Goal: Information Seeking & Learning: Learn about a topic

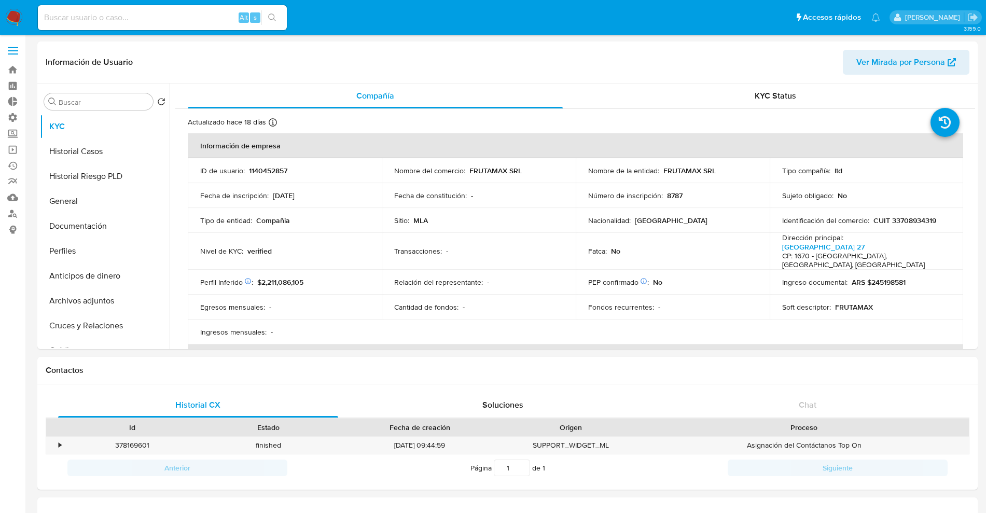
select select "10"
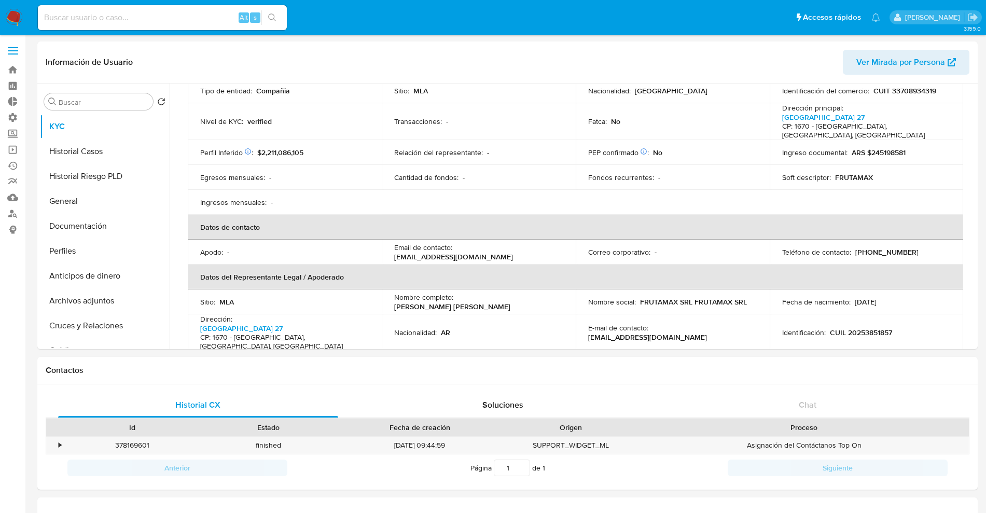
drag, startPoint x: 190, startPoint y: 20, endPoint x: 199, endPoint y: 10, distance: 12.8
click at [199, 11] on input at bounding box center [162, 17] width 249 height 13
paste input "640194528"
type input "640194528"
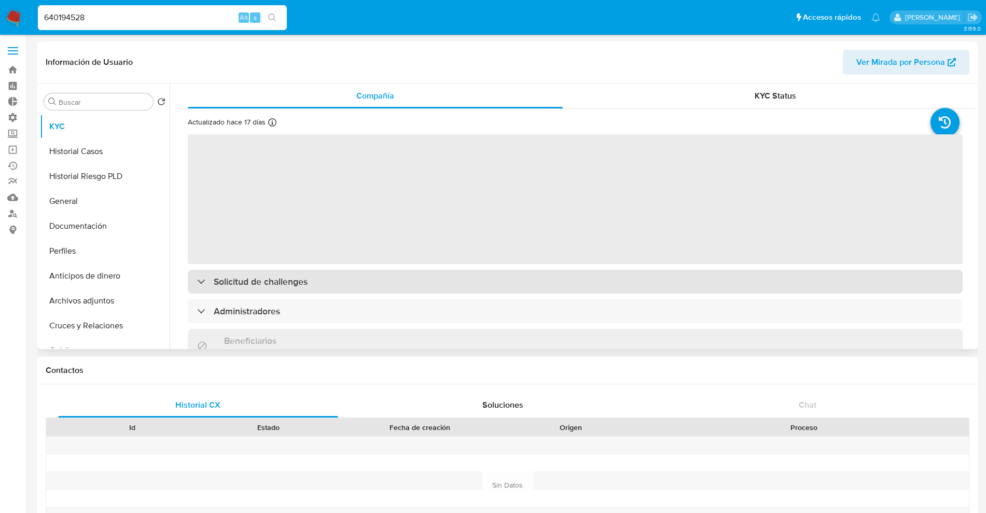
select select "10"
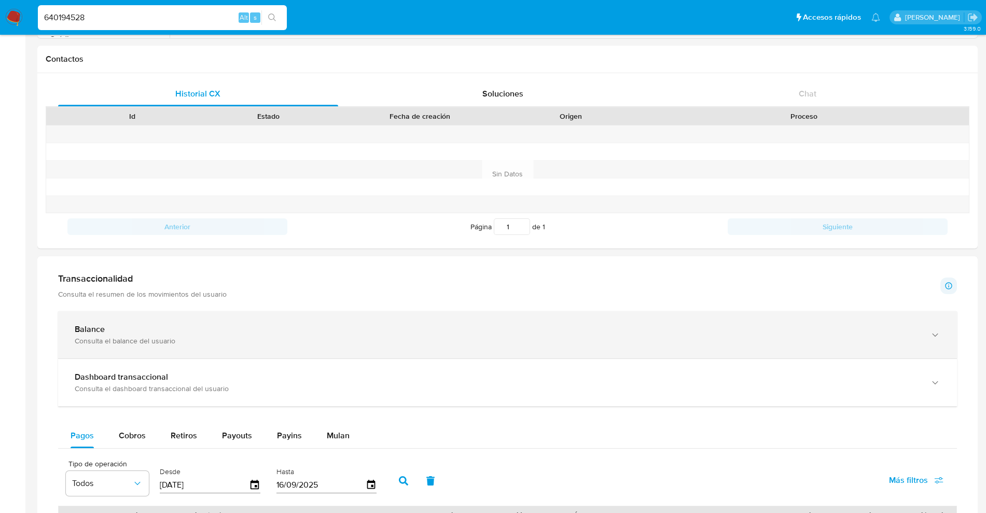
scroll to position [454, 0]
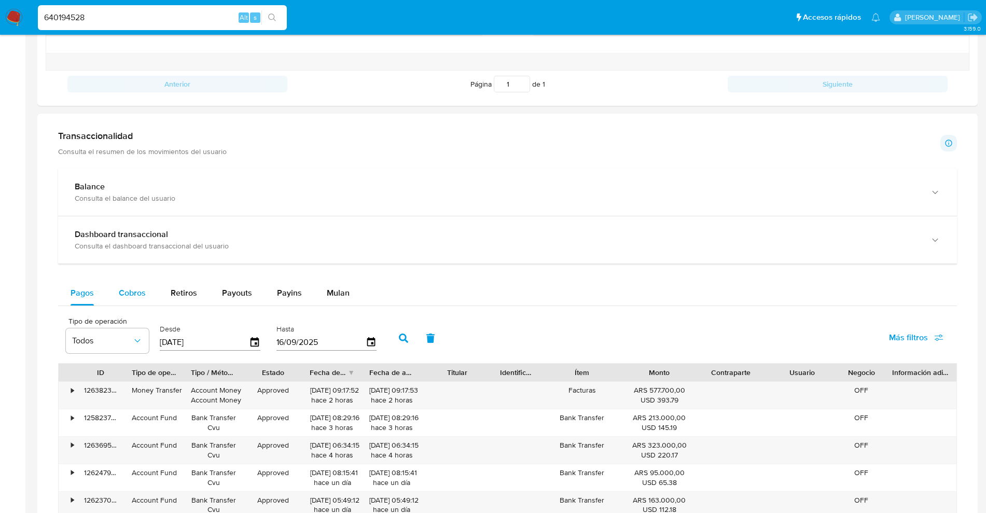
click at [144, 293] on span "Cobros" at bounding box center [132, 293] width 27 height 12
select select "10"
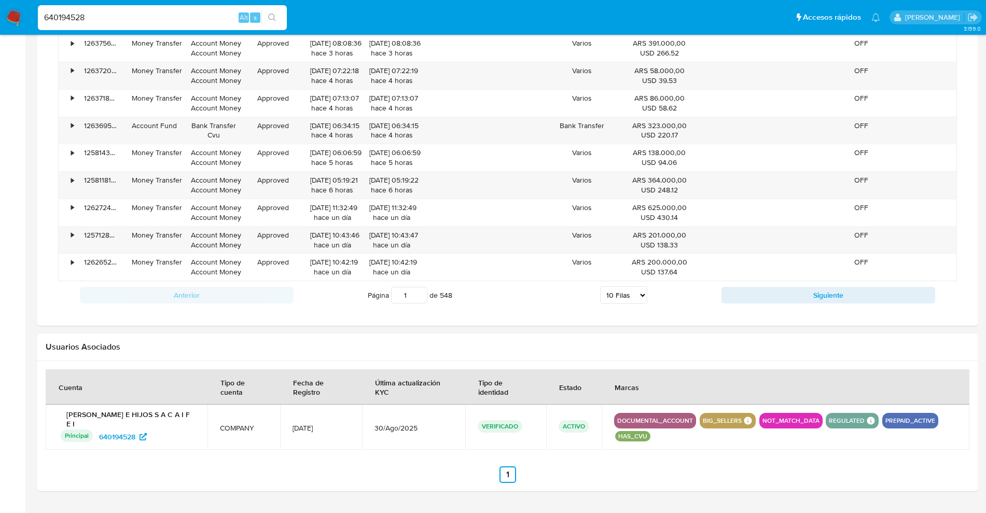
scroll to position [858, 0]
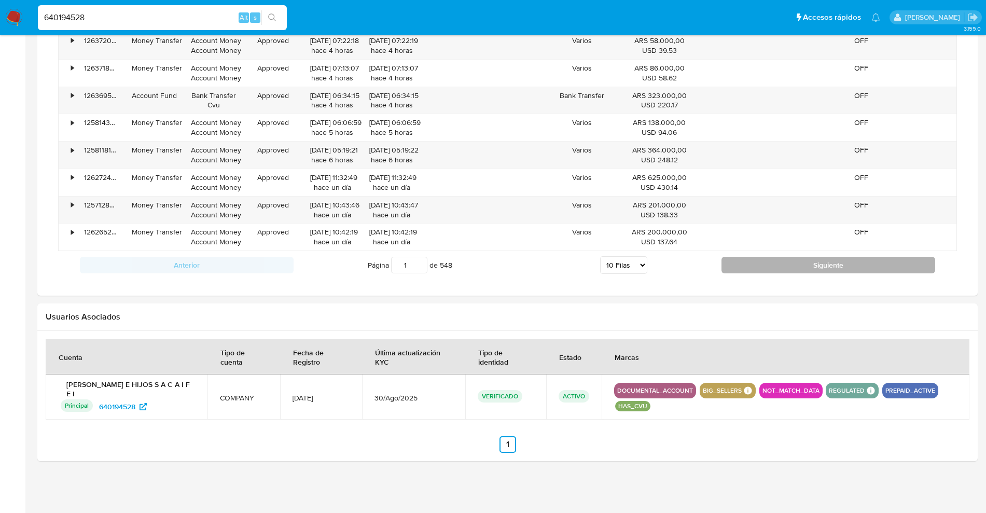
click at [814, 265] on button "Siguiente" at bounding box center [828, 265] width 214 height 17
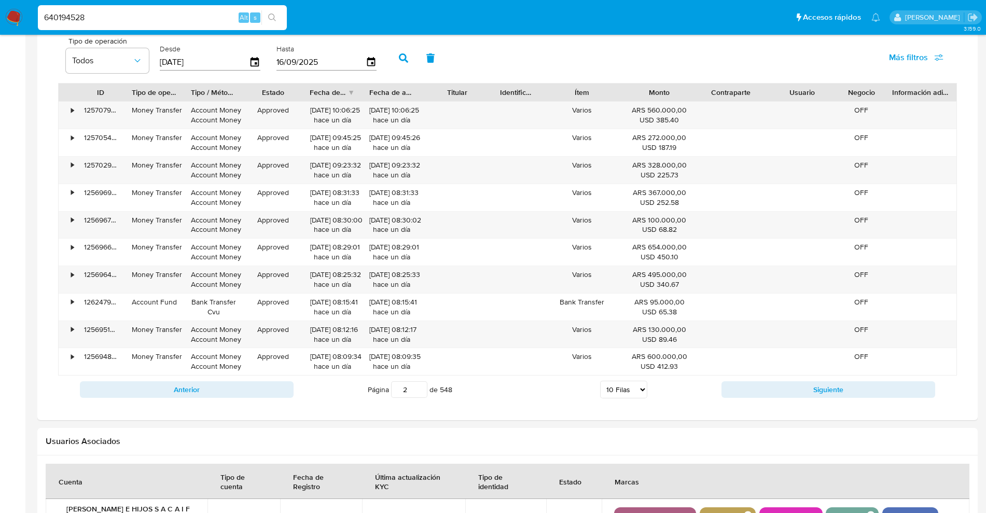
scroll to position [729, 0]
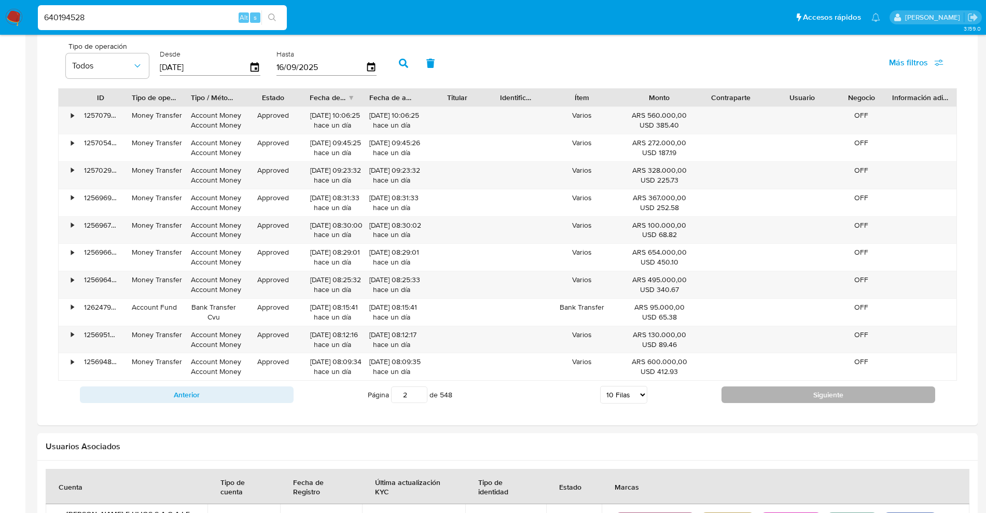
click at [758, 390] on button "Siguiente" at bounding box center [828, 394] width 214 height 17
click at [766, 386] on button "Siguiente" at bounding box center [828, 394] width 214 height 17
type input "4"
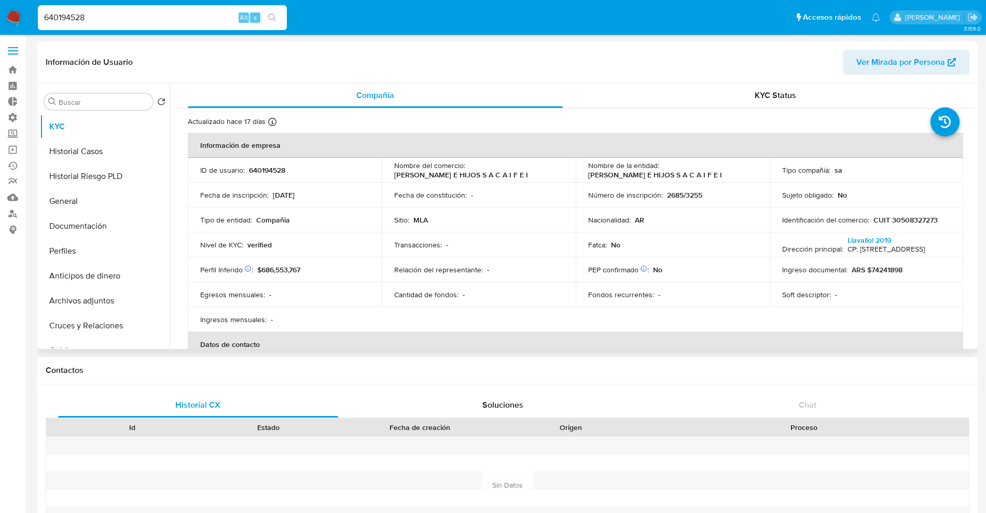
scroll to position [0, 0]
click at [103, 225] on button "Documentación" at bounding box center [100, 226] width 121 height 25
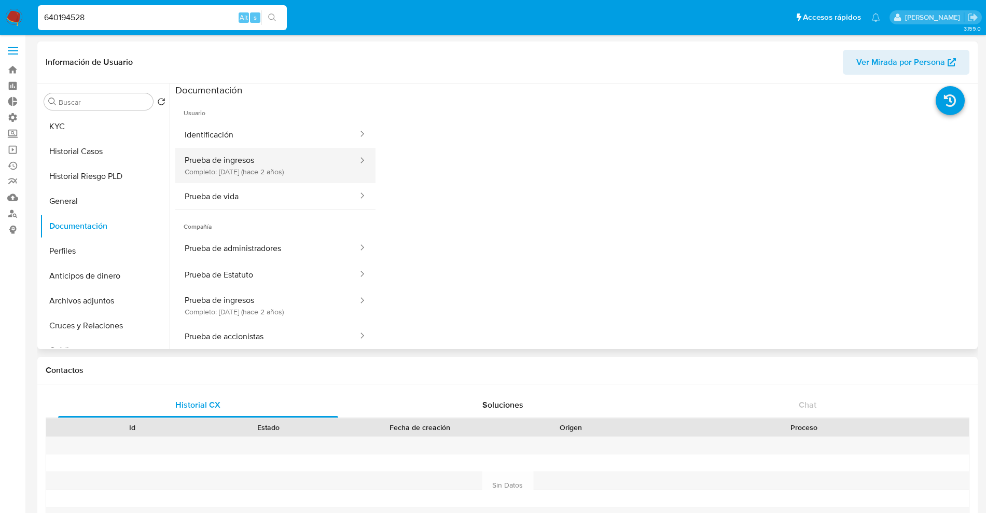
click at [234, 164] on button "Prueba de ingresos Completo: [DATE] (hace 2 años)" at bounding box center [267, 165] width 184 height 35
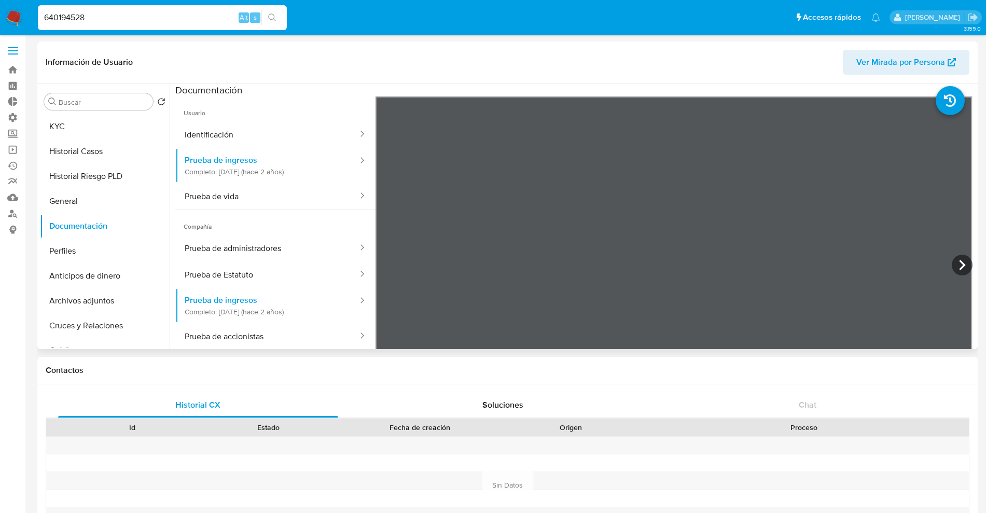
drag, startPoint x: 294, startPoint y: 124, endPoint x: 301, endPoint y: 120, distance: 8.4
click at [301, 120] on li "Usuario Identificación Prueba de ingresos Completo: [DATE] (hace 2 años) Prueba…" at bounding box center [275, 152] width 200 height 113
click at [293, 188] on button "Prueba de vida" at bounding box center [267, 196] width 184 height 26
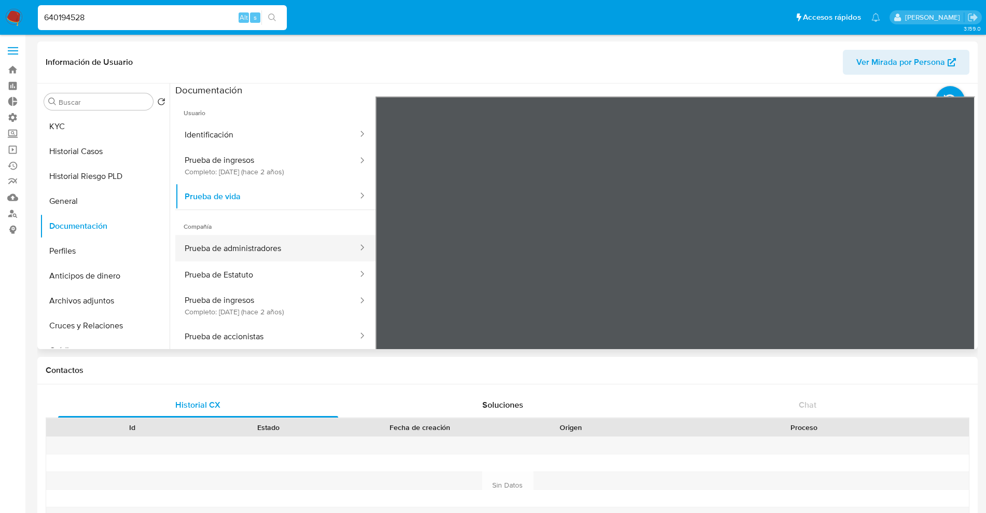
scroll to position [65, 0]
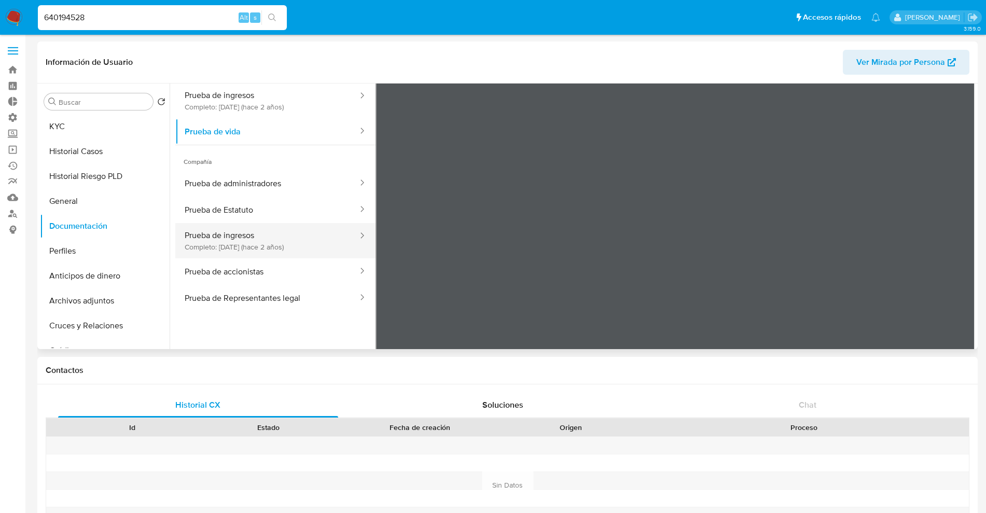
click at [283, 242] on button "Prueba de ingresos Completo: [DATE] (hace 2 años)" at bounding box center [267, 240] width 184 height 35
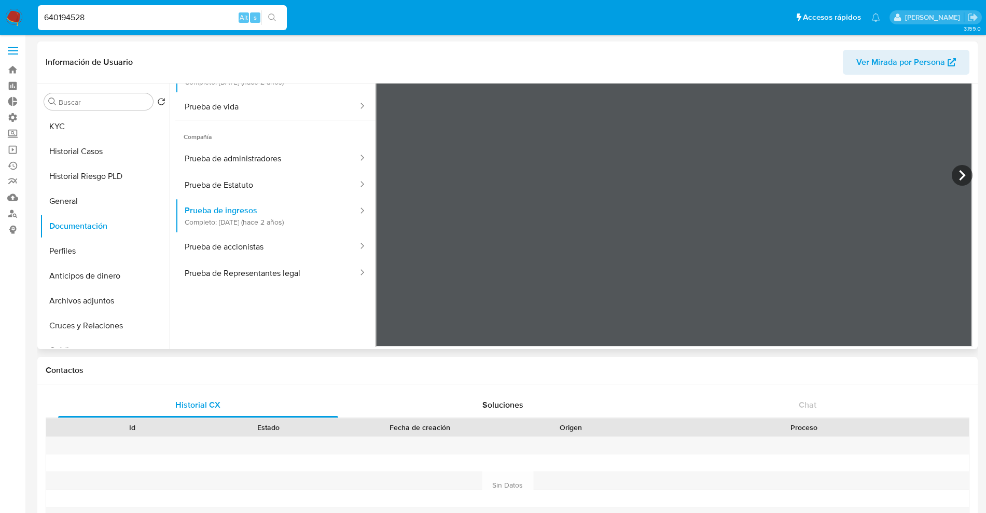
scroll to position [91, 0]
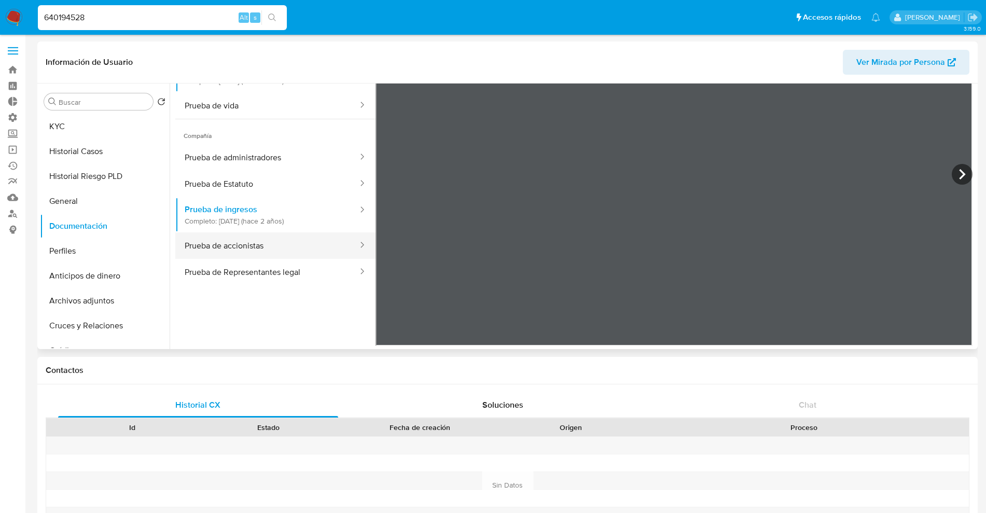
click at [217, 251] on button "Prueba de accionistas" at bounding box center [267, 245] width 184 height 26
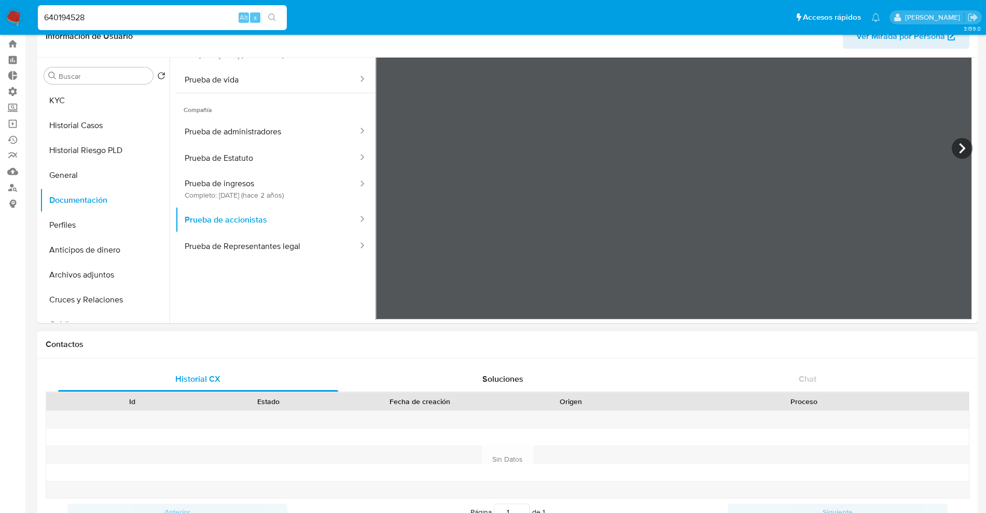
scroll to position [0, 0]
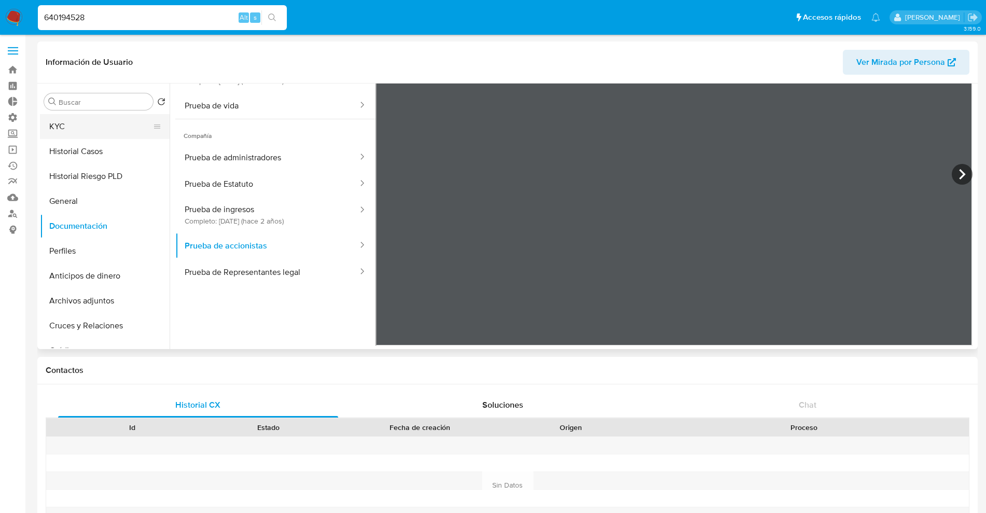
click at [115, 126] on button "KYC" at bounding box center [100, 126] width 121 height 25
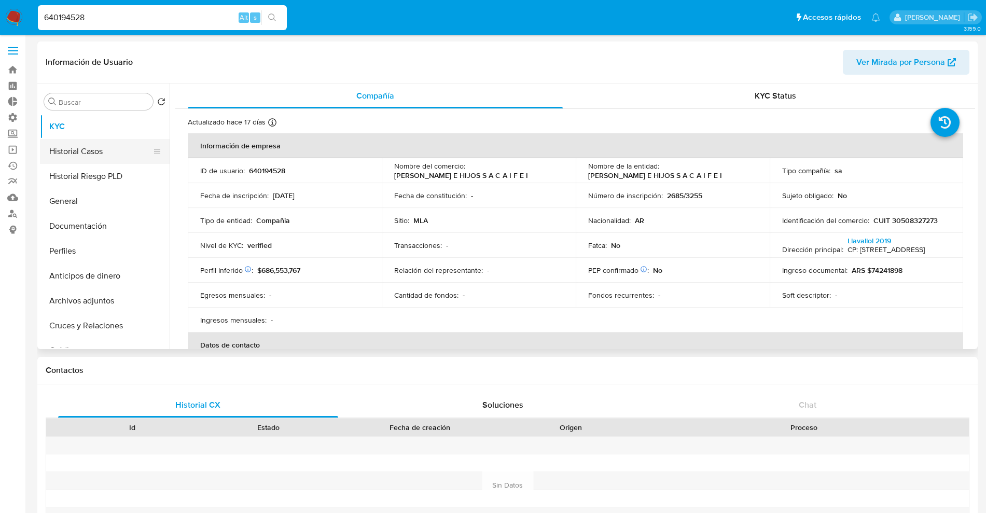
click at [85, 149] on button "Historial Casos" at bounding box center [100, 151] width 121 height 25
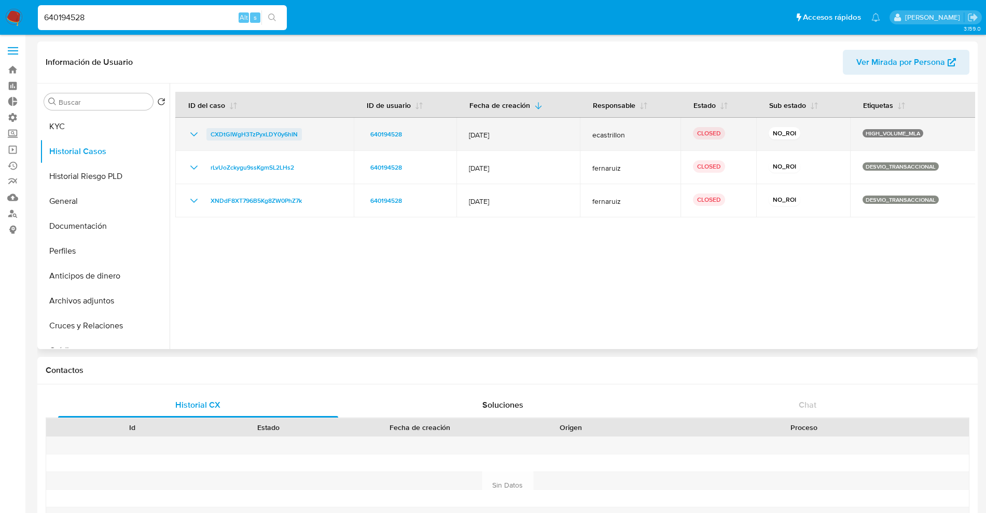
click at [236, 130] on span "CXDtGIWgH3TzPyxLDY0y6hIN" at bounding box center [254, 134] width 87 height 12
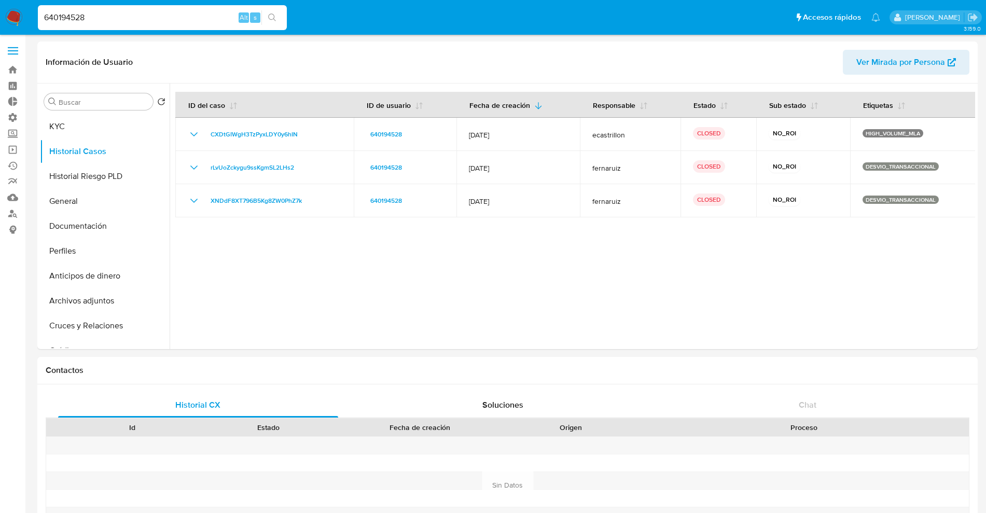
drag, startPoint x: 0, startPoint y: 25, endPoint x: 0, endPoint y: 0, distance: 24.9
click at [0, 16] on nav "Pausado Ver notificaciones 640194528 Alt s Accesos rápidos Presiona las siguien…" at bounding box center [493, 17] width 986 height 35
paste input "515805271"
type input "515805271"
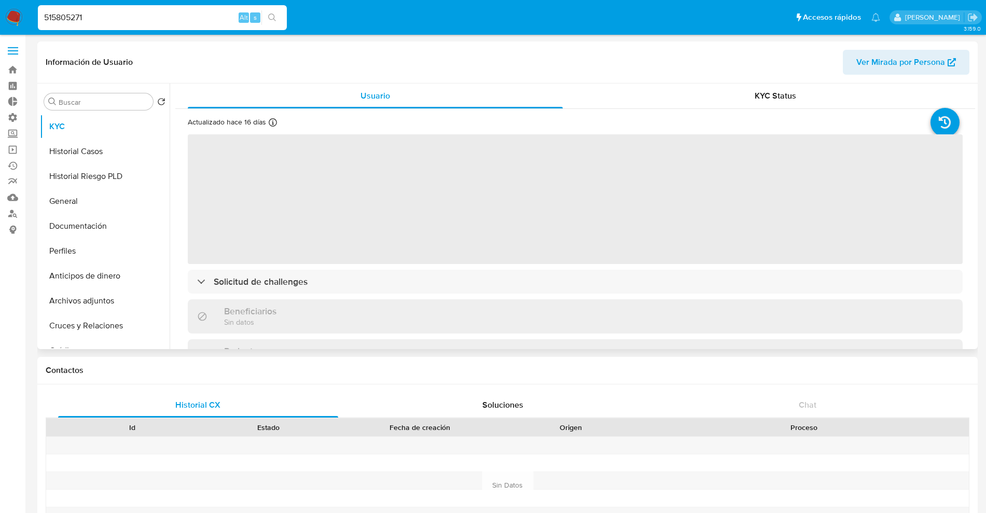
select select "10"
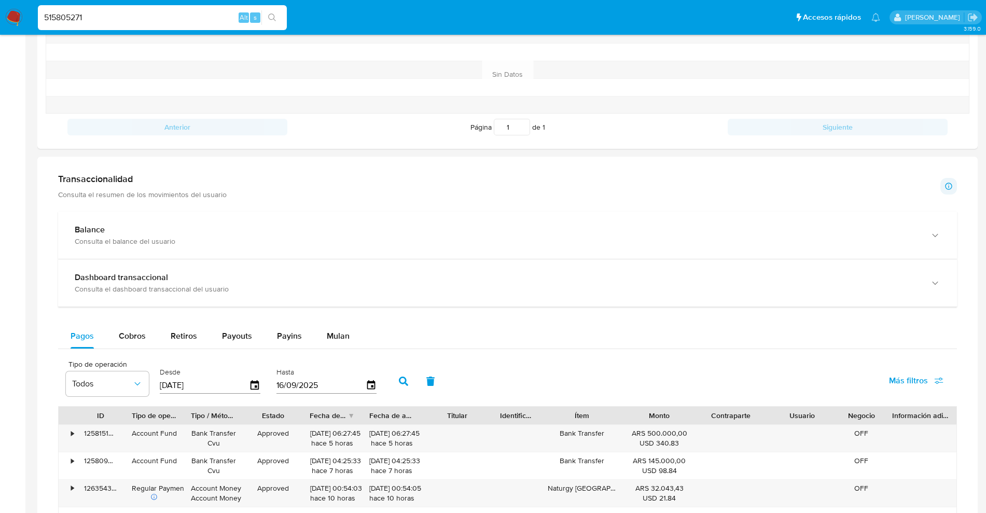
scroll to position [648, 0]
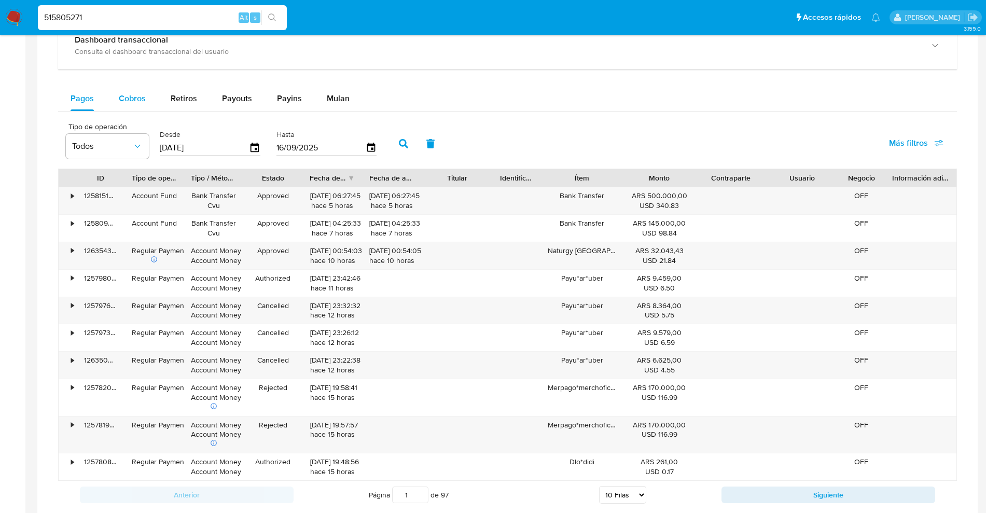
click at [119, 98] on span "Cobros" at bounding box center [132, 98] width 27 height 12
select select "10"
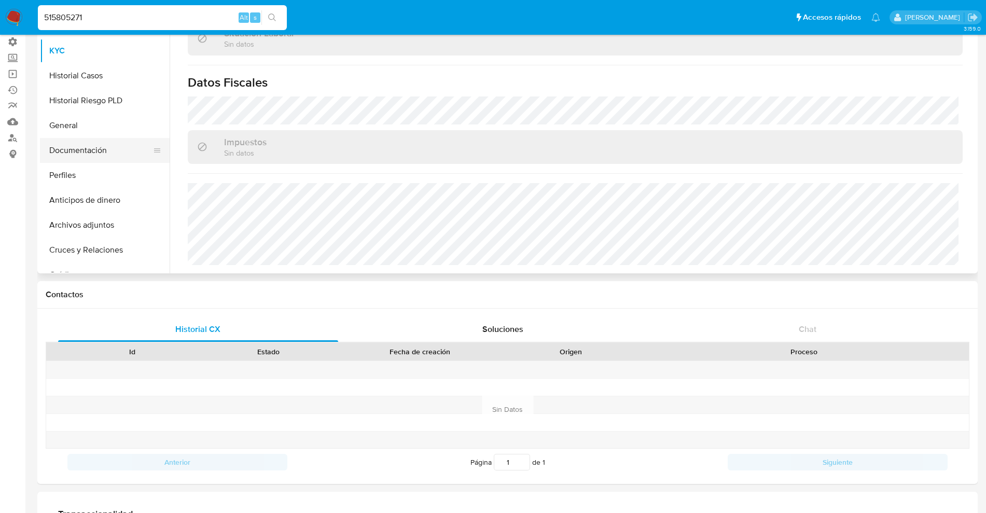
scroll to position [0, 0]
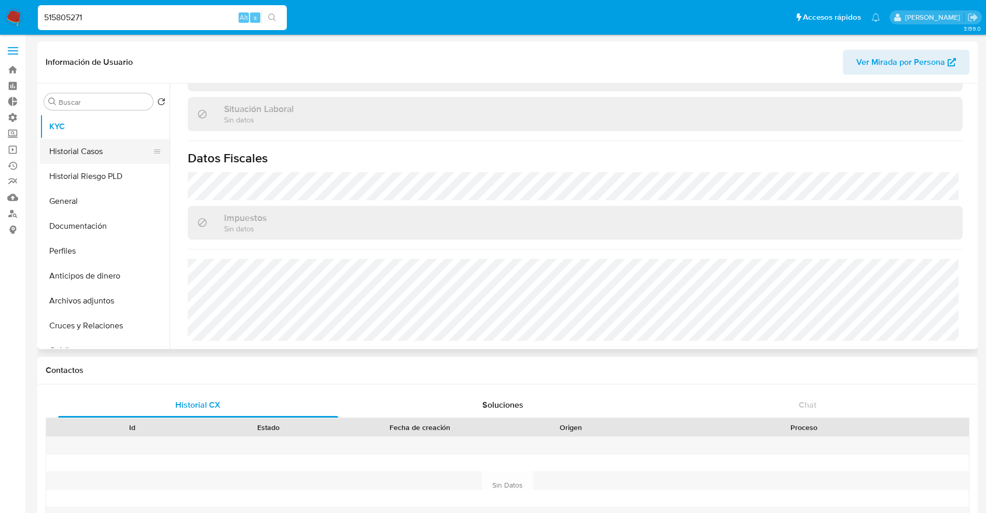
click at [79, 158] on button "Historial Casos" at bounding box center [100, 151] width 121 height 25
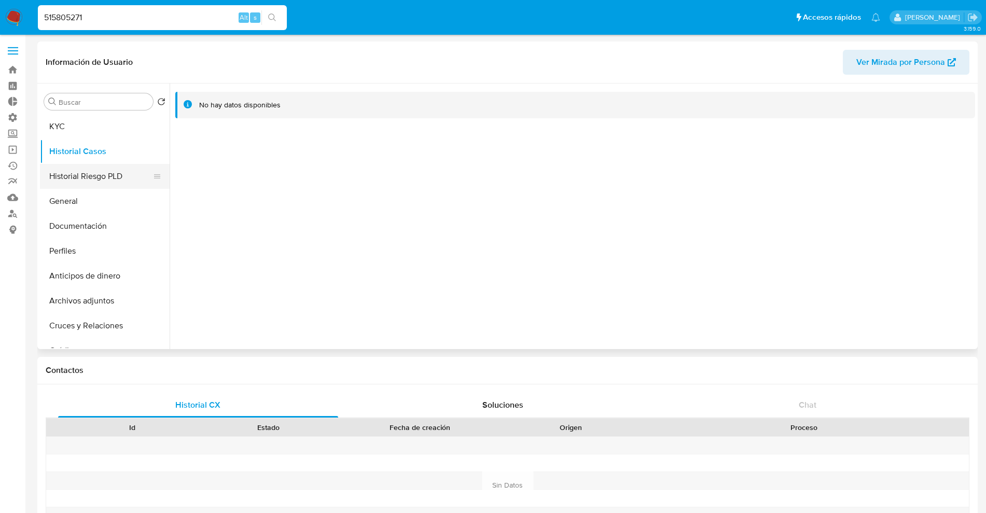
click at [94, 178] on button "Historial Riesgo PLD" at bounding box center [100, 176] width 121 height 25
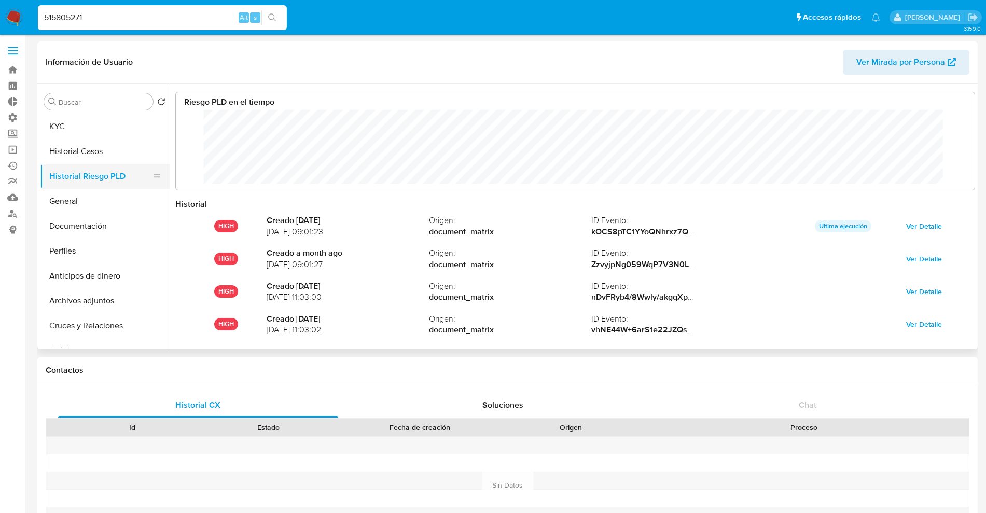
scroll to position [78, 778]
click at [90, 197] on button "General" at bounding box center [100, 201] width 121 height 25
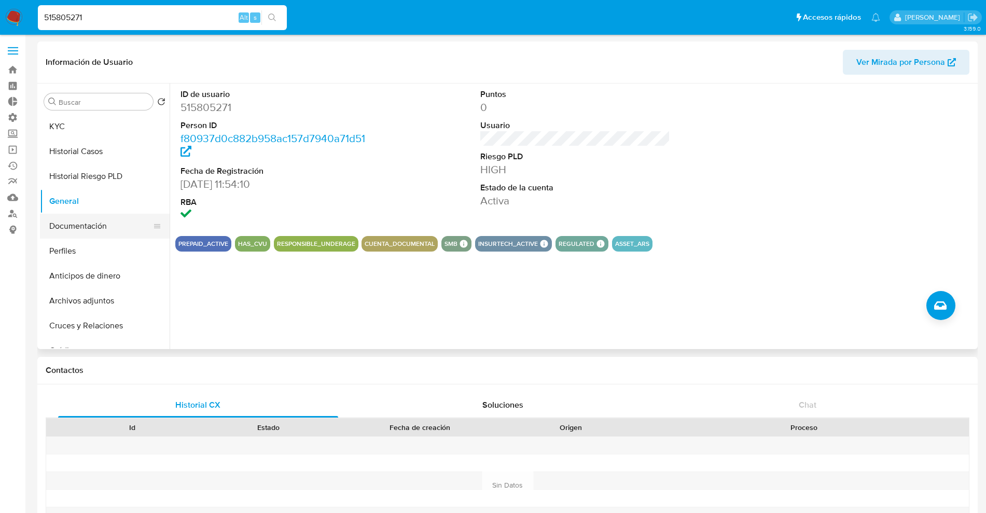
click at [115, 222] on button "Documentación" at bounding box center [100, 226] width 121 height 25
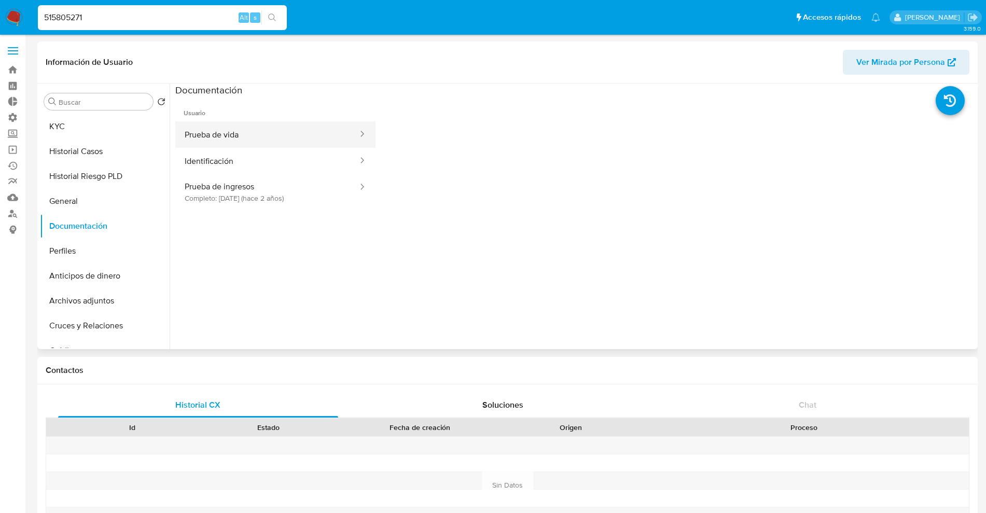
click at [238, 143] on button "Prueba de vida" at bounding box center [267, 134] width 184 height 26
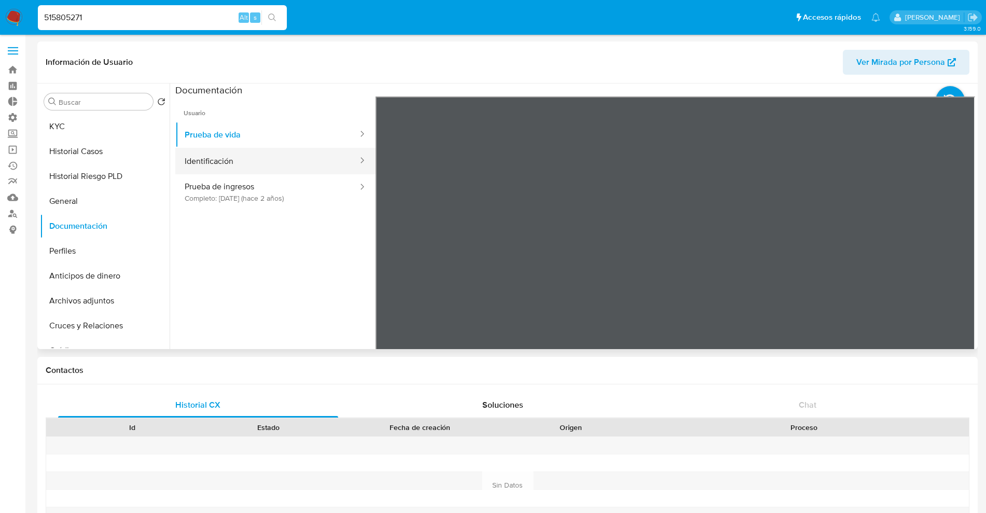
click at [279, 169] on button "Identificación" at bounding box center [267, 161] width 184 height 26
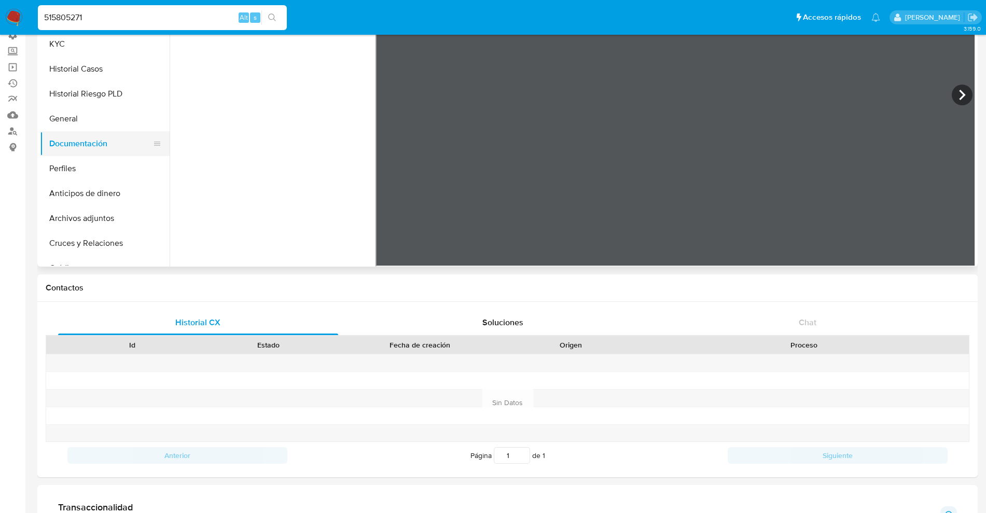
scroll to position [0, 0]
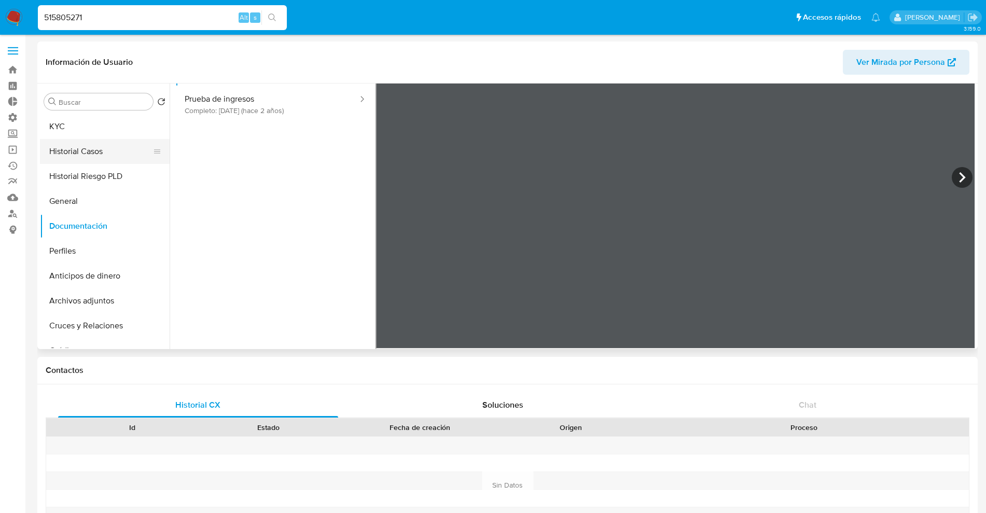
click at [95, 155] on button "Historial Casos" at bounding box center [100, 151] width 121 height 25
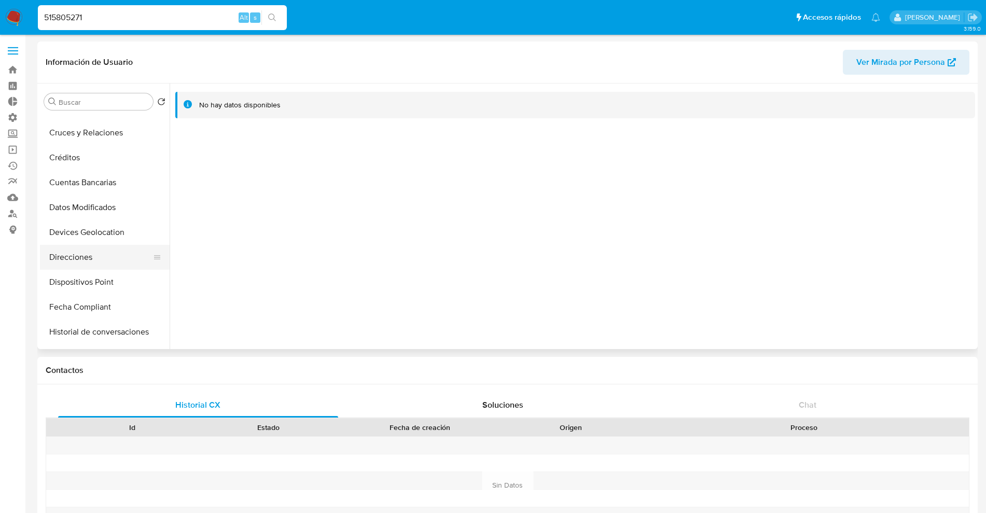
scroll to position [195, 0]
click at [105, 249] on button "Direcciones" at bounding box center [100, 255] width 121 height 25
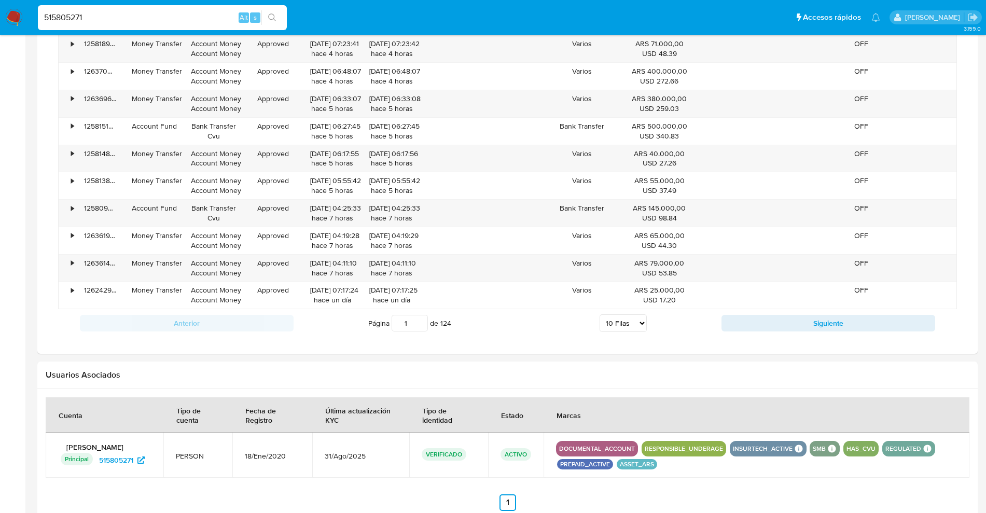
scroll to position [713, 0]
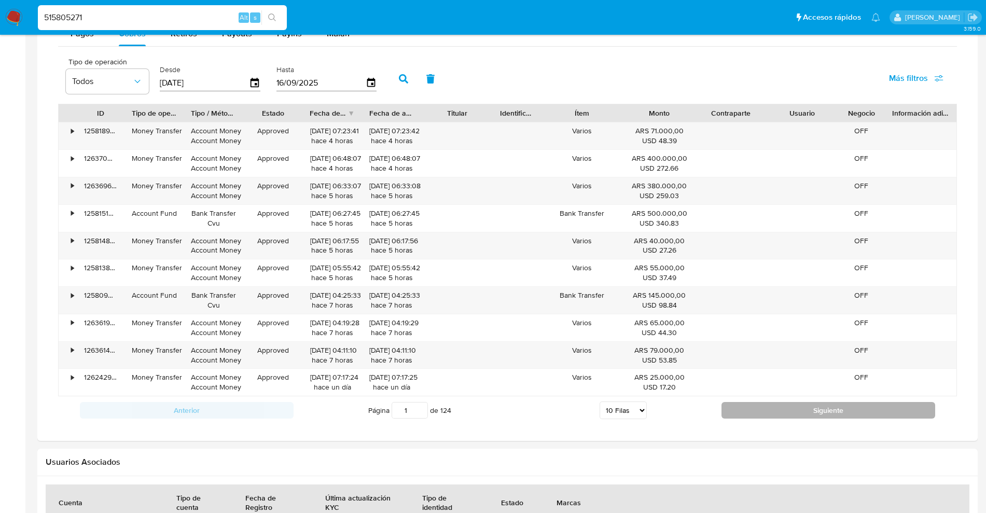
click at [799, 406] on button "Siguiente" at bounding box center [828, 410] width 214 height 17
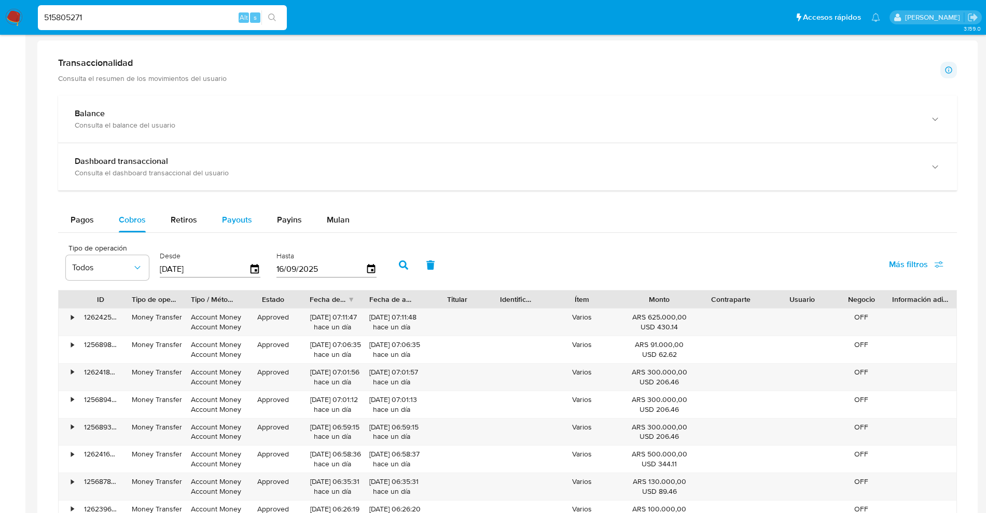
scroll to position [519, 0]
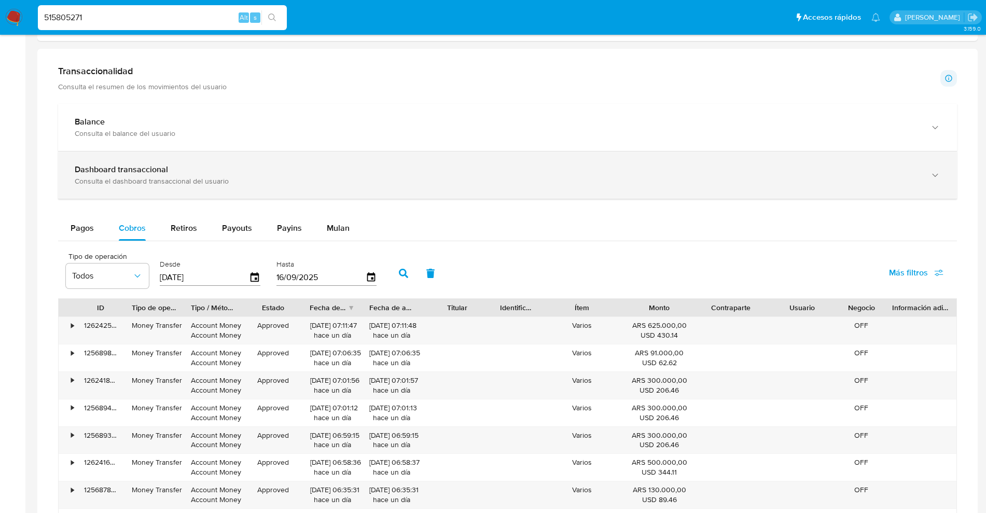
click at [214, 161] on div "Dashboard transaccional Consulta el dashboard transaccional del usuario" at bounding box center [507, 174] width 899 height 47
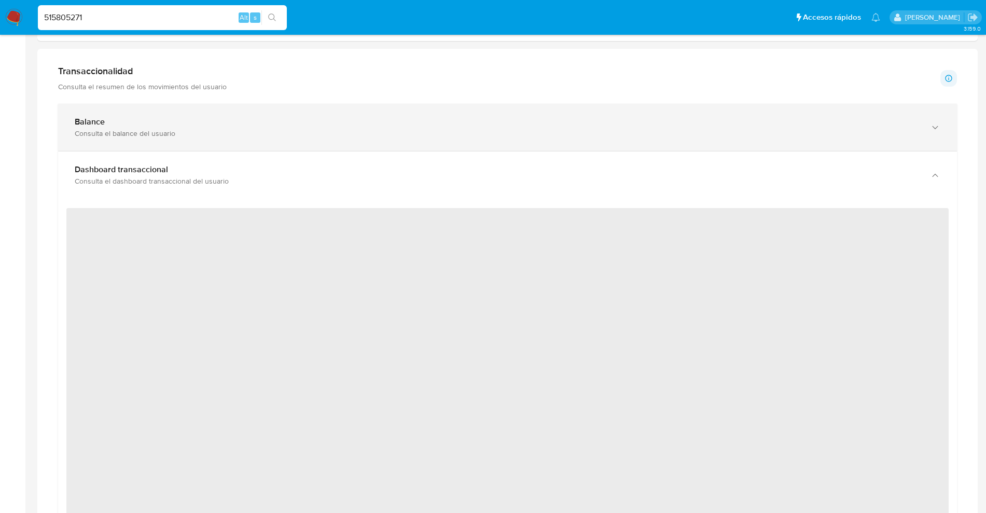
click at [245, 143] on div "Balance Consulta el balance del usuario" at bounding box center [507, 127] width 899 height 47
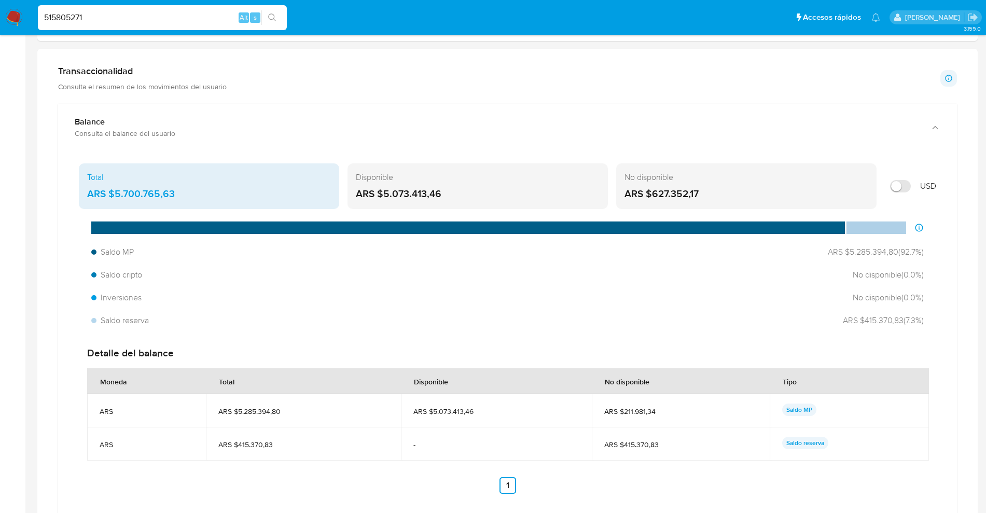
click at [435, 198] on div "ARS $5.073.413,46" at bounding box center [478, 193] width 244 height 13
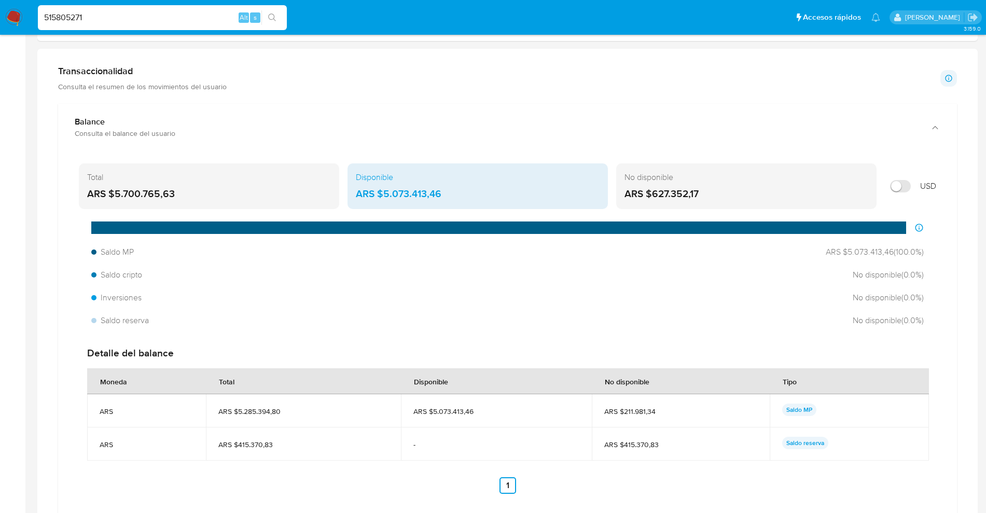
click at [150, 188] on div "ARS $5.700.765,63" at bounding box center [209, 193] width 244 height 13
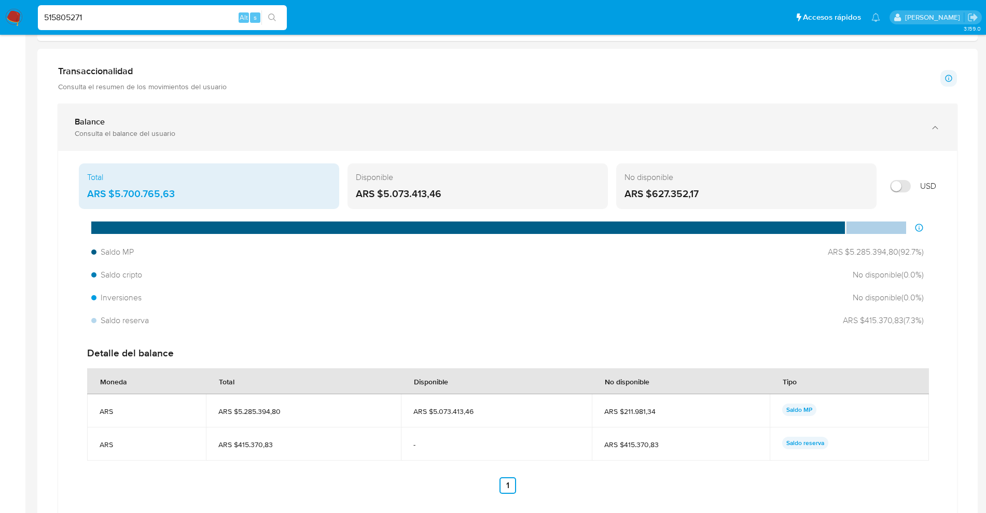
click at [552, 145] on div "Balance Consulta el balance del usuario" at bounding box center [507, 127] width 899 height 47
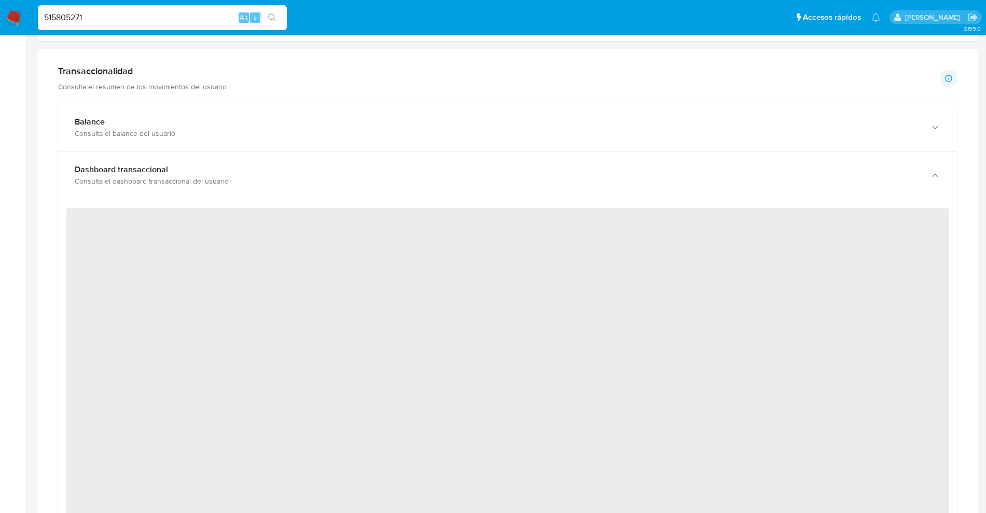
click at [520, 161] on div "Dashboard transaccional Consulta el dashboard transaccional del usuario" at bounding box center [507, 174] width 899 height 47
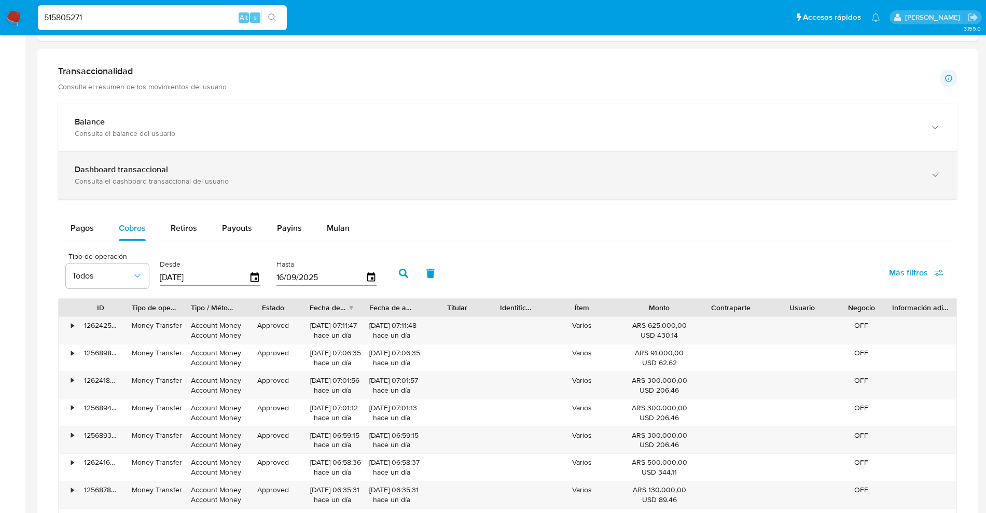
click at [284, 159] on div "Dashboard transaccional Consulta el dashboard transaccional del usuario" at bounding box center [507, 174] width 899 height 47
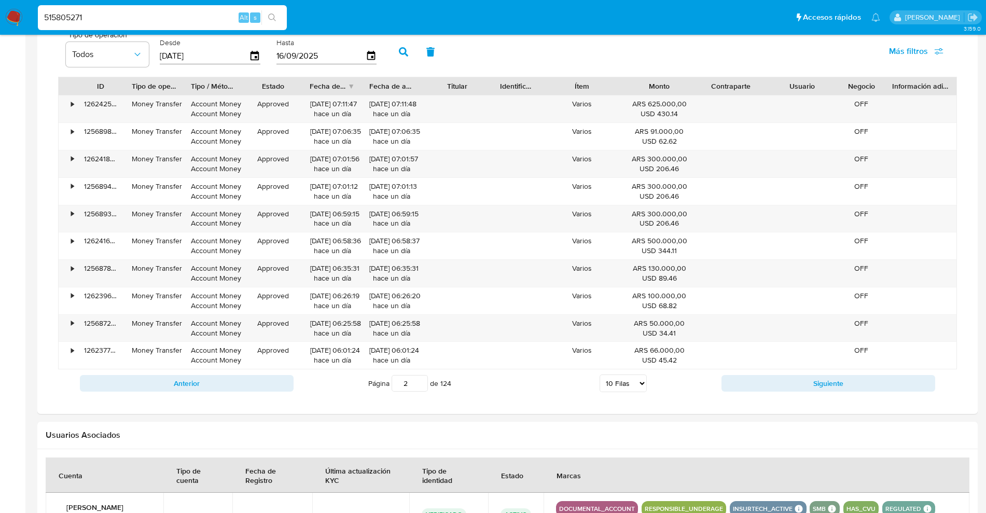
scroll to position [1346, 0]
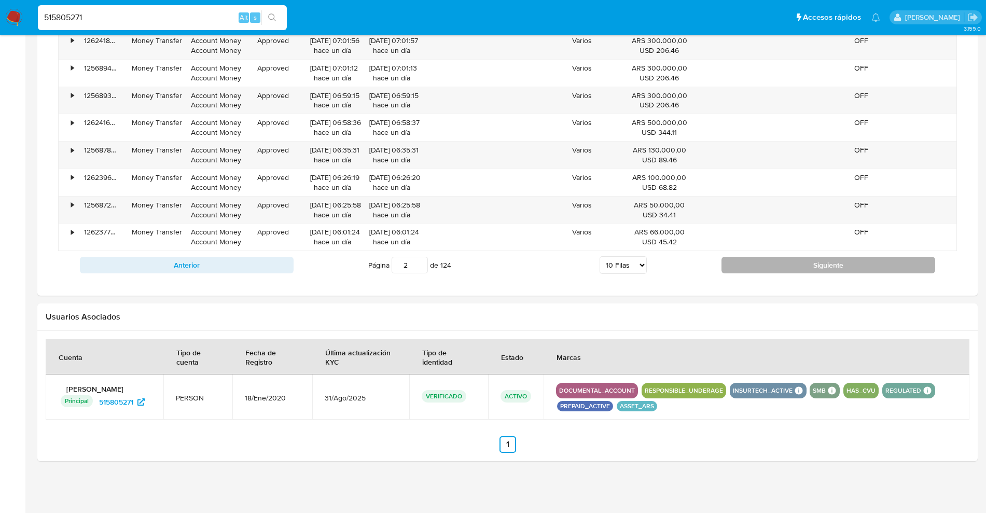
click at [794, 259] on button "Siguiente" at bounding box center [828, 265] width 214 height 17
type input "3"
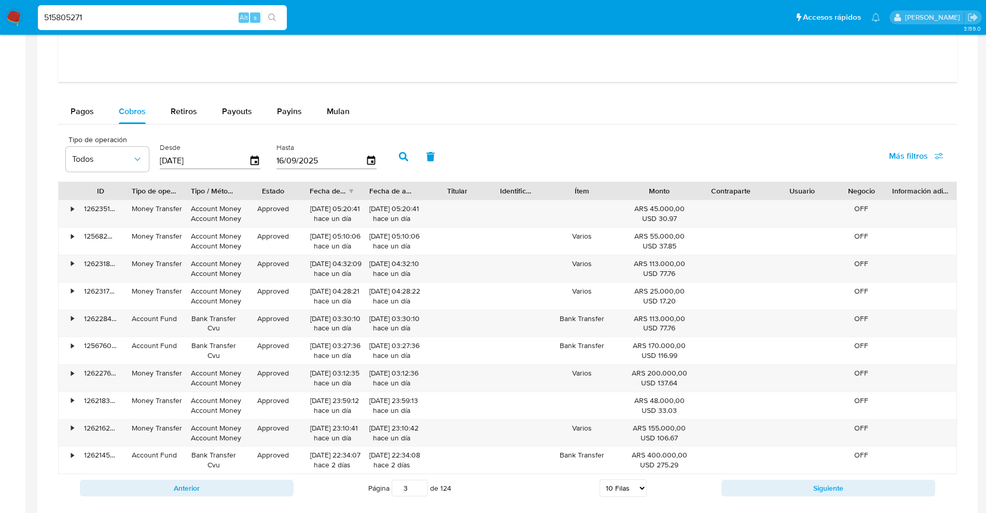
scroll to position [1053, 0]
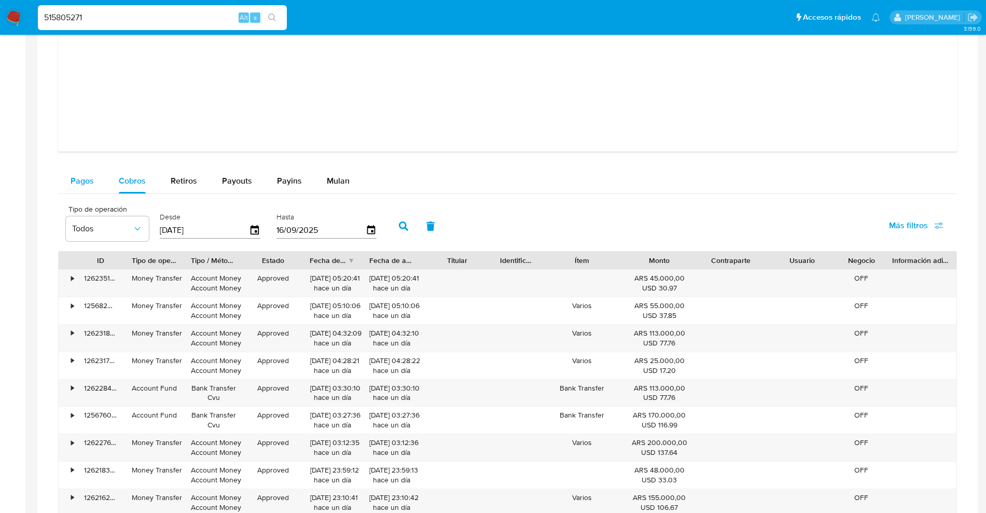
click at [95, 183] on button "Pagos" at bounding box center [82, 181] width 48 height 25
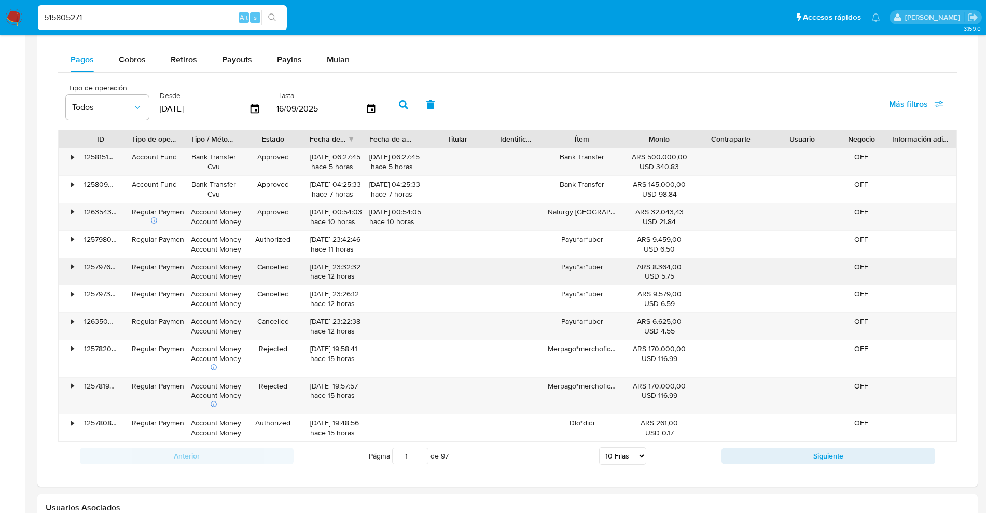
scroll to position [1183, 0]
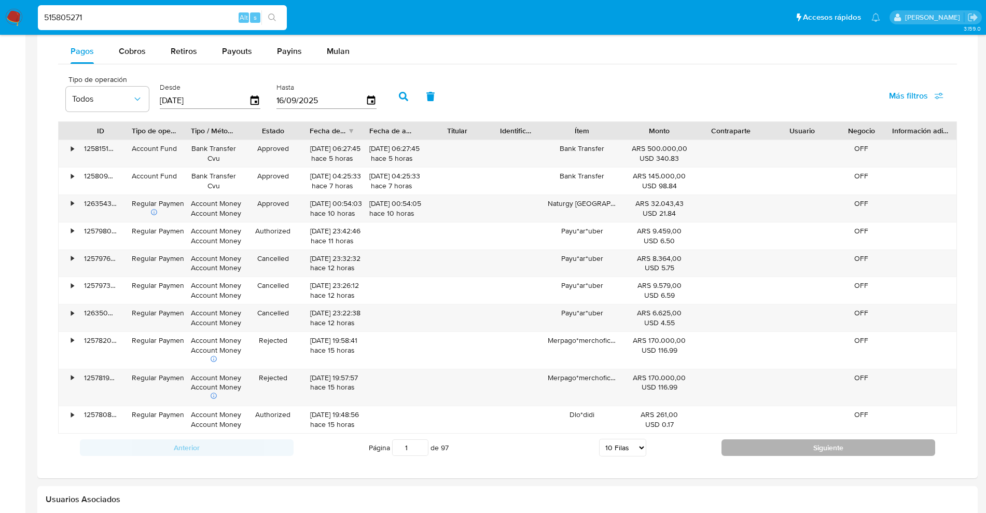
click at [823, 448] on button "Siguiente" at bounding box center [828, 447] width 214 height 17
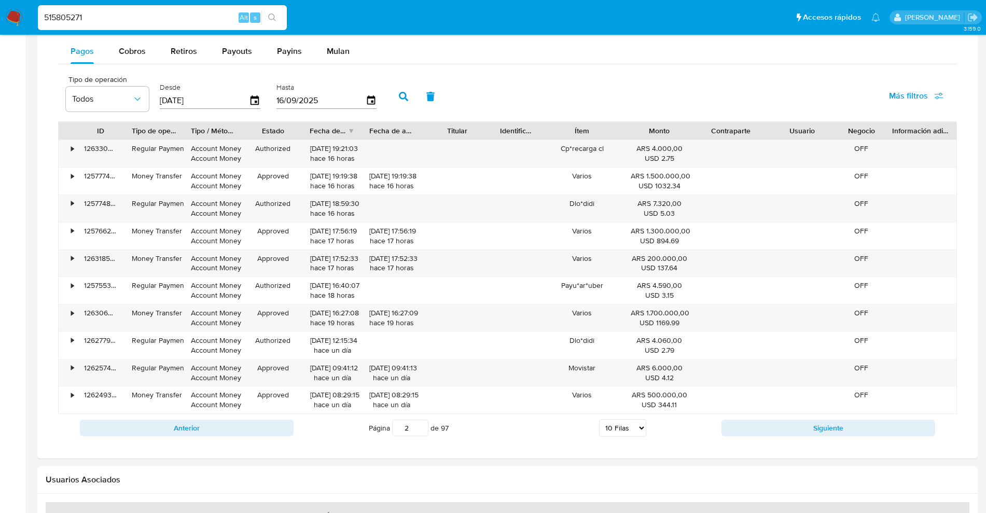
click at [824, 434] on button "Siguiente" at bounding box center [828, 428] width 214 height 17
type input "3"
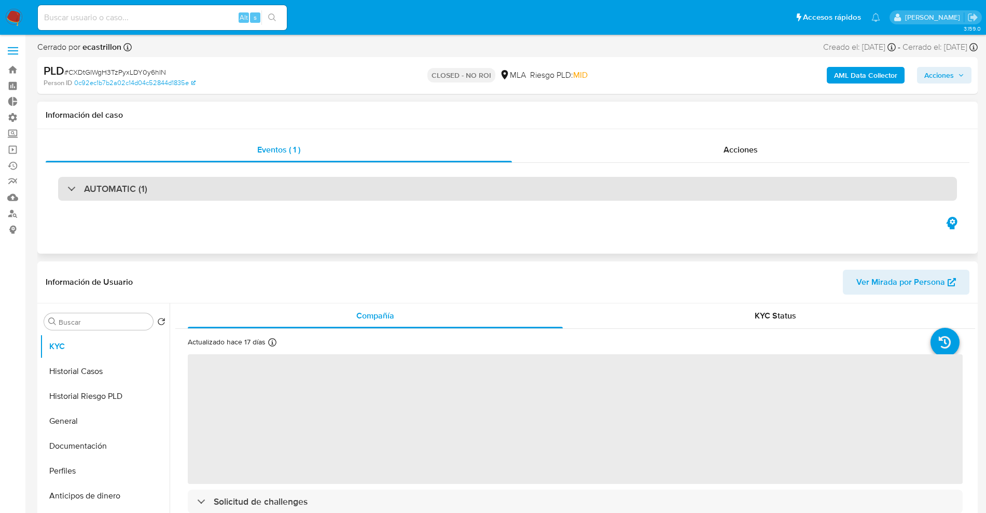
select select "10"
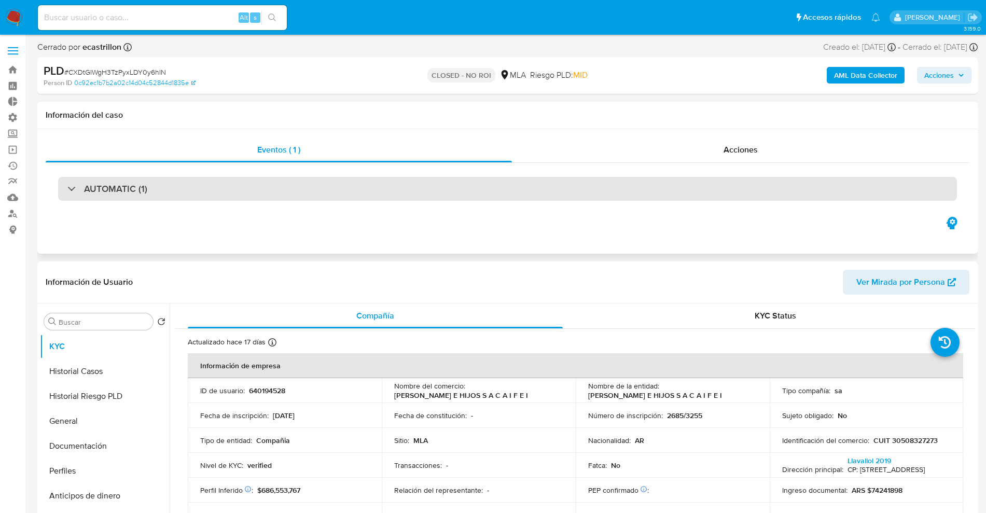
click at [129, 198] on div "AUTOMATIC (1)" at bounding box center [507, 189] width 899 height 24
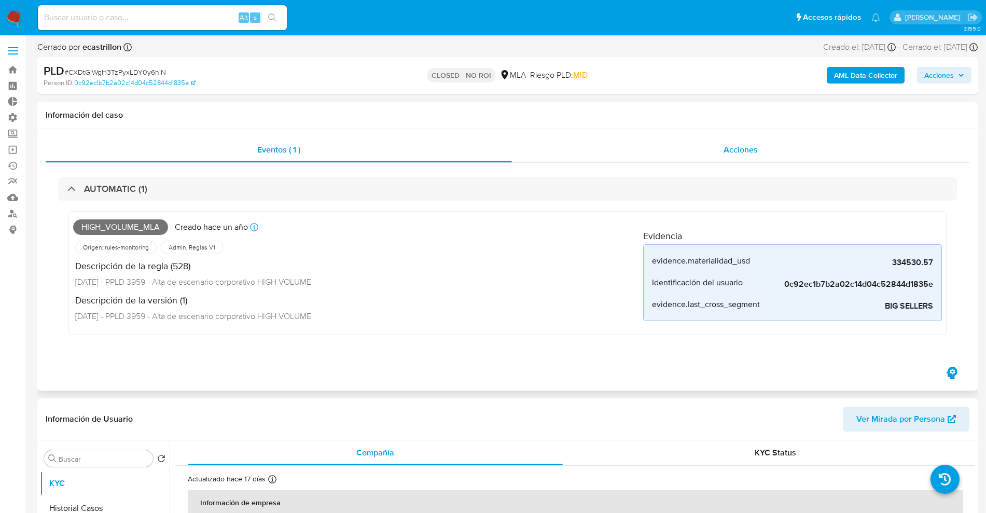
click at [738, 156] on div "Acciones" at bounding box center [740, 149] width 457 height 25
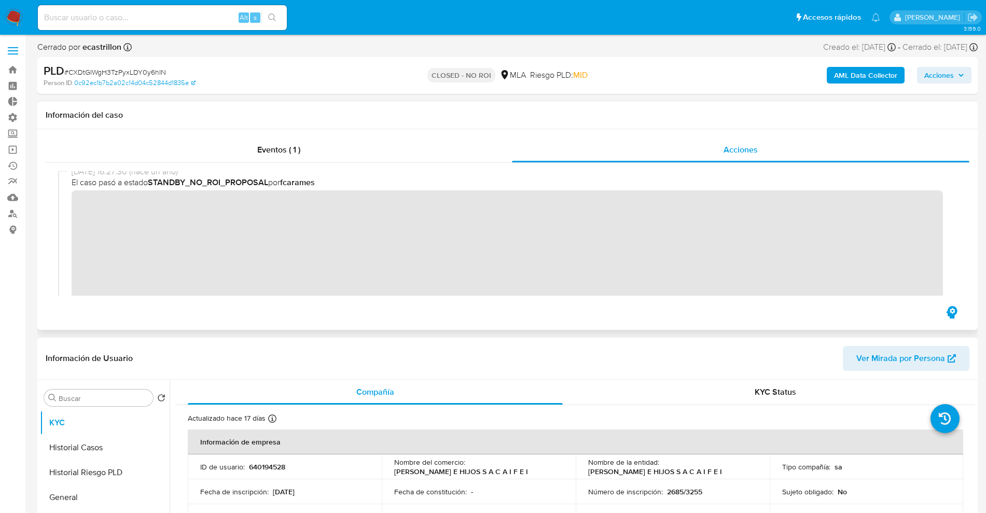
scroll to position [389, 0]
